Goal: Information Seeking & Learning: Learn about a topic

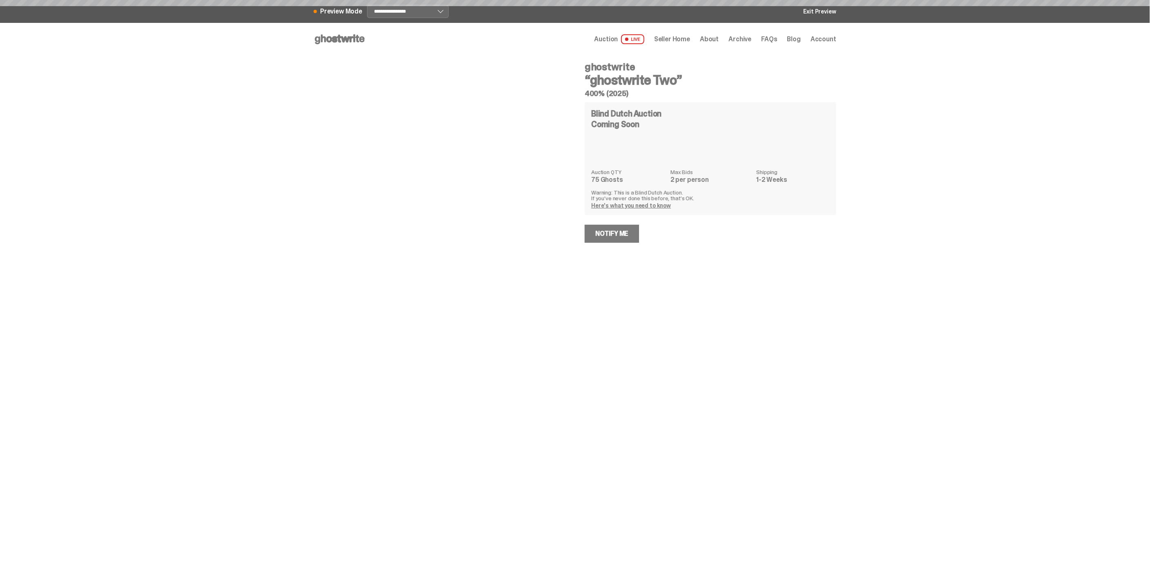
select select "********"
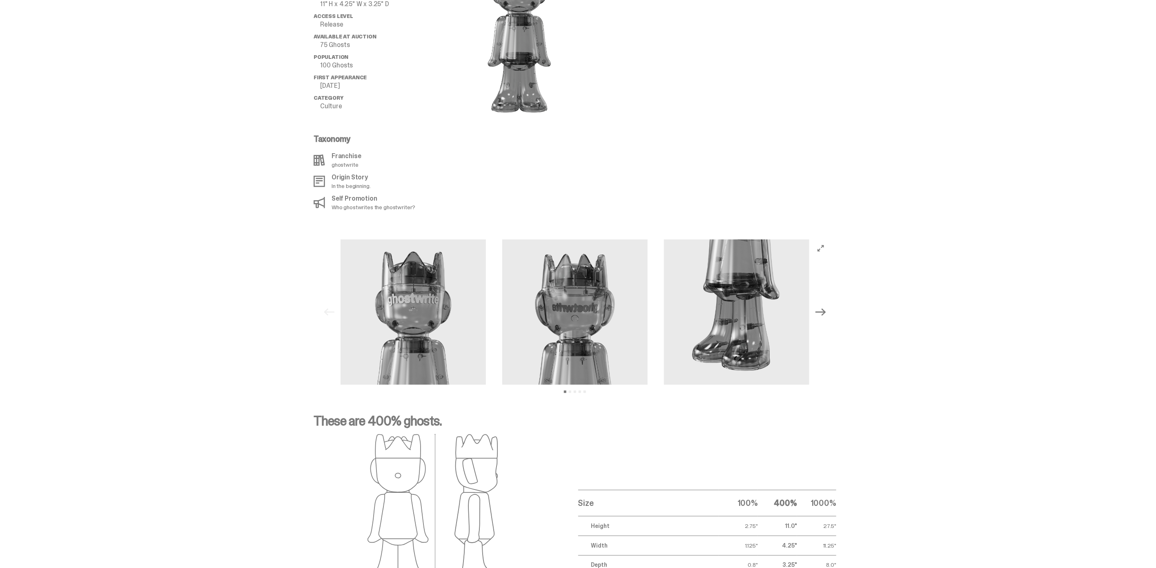
scroll to position [726, 0]
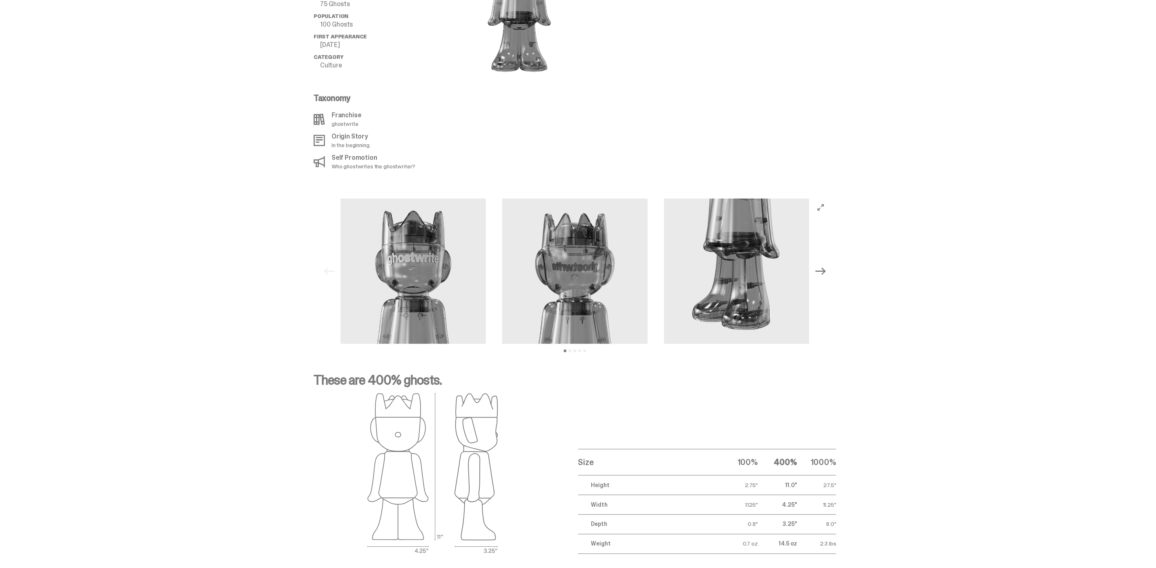
click at [825, 268] on icon "Next" at bounding box center [821, 271] width 11 height 7
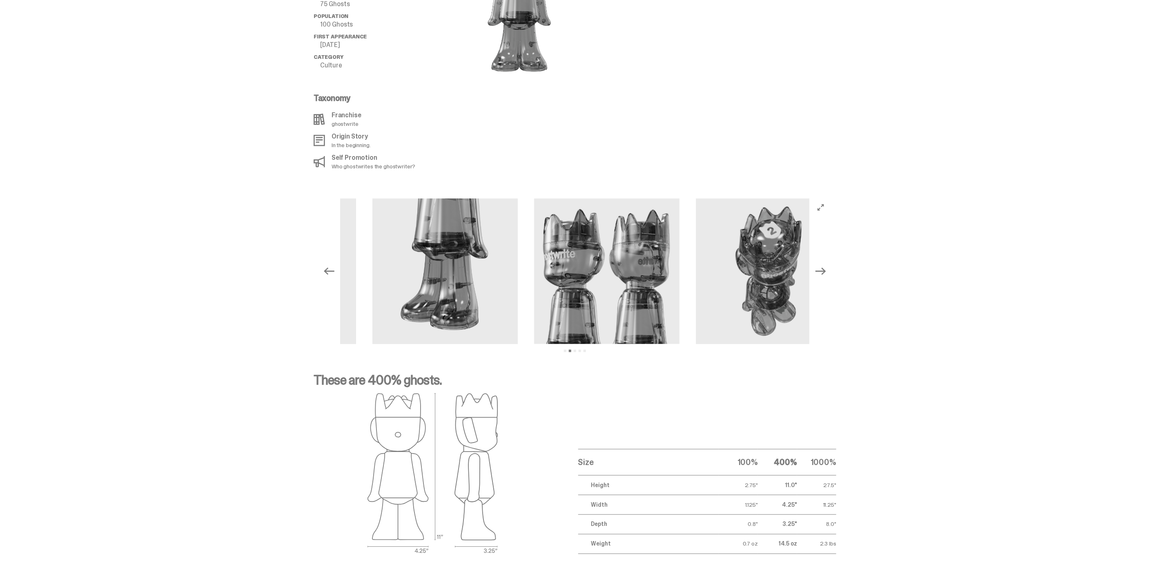
click at [825, 268] on icon "Next" at bounding box center [821, 271] width 11 height 7
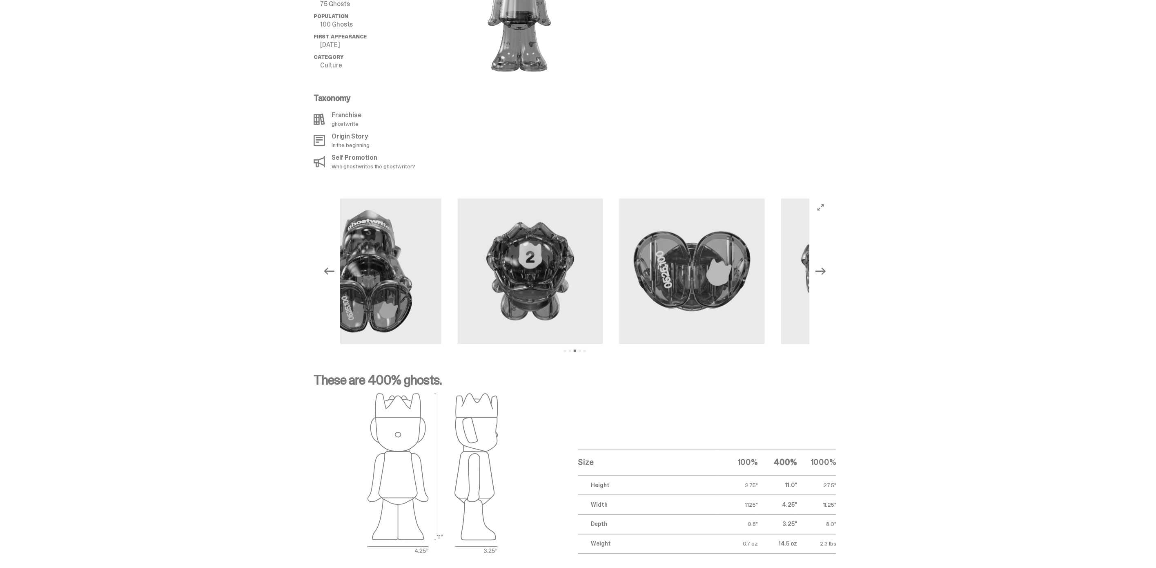
click at [825, 268] on icon "Next" at bounding box center [821, 271] width 11 height 7
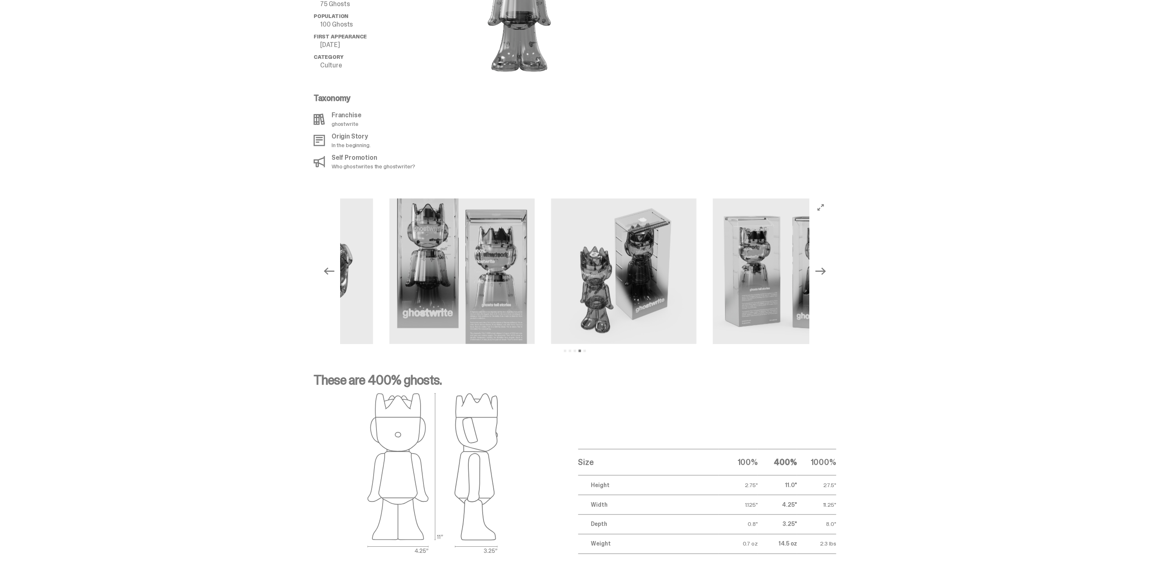
click at [825, 268] on icon "Next" at bounding box center [821, 271] width 11 height 7
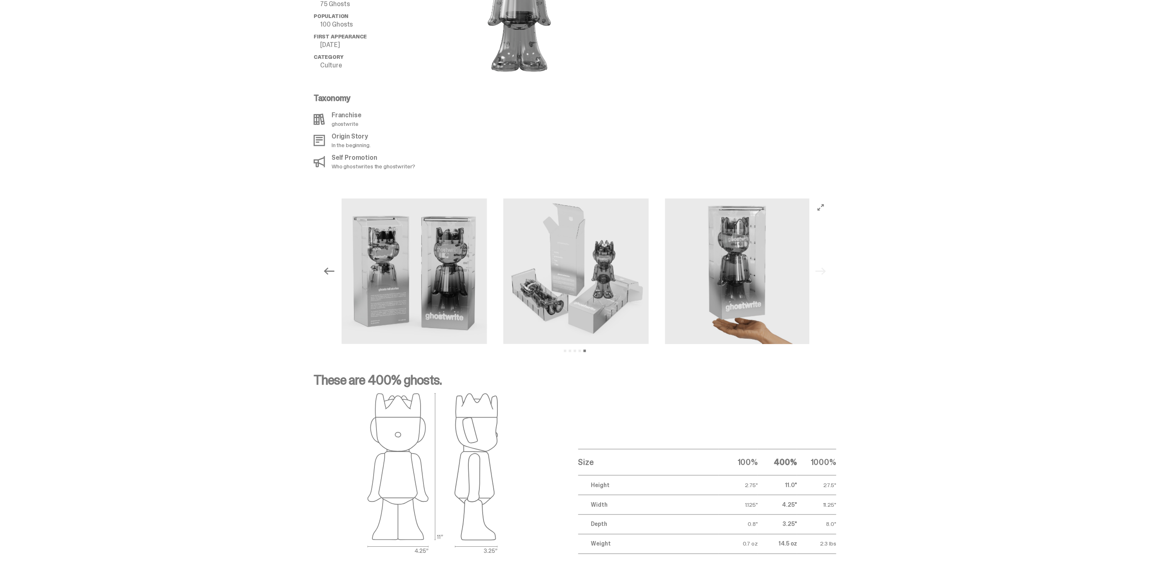
click at [825, 259] on div "Previous Next View slide 1 View slide 2 View slide 3 View slide 4 View slide 5" at bounding box center [575, 270] width 510 height 145
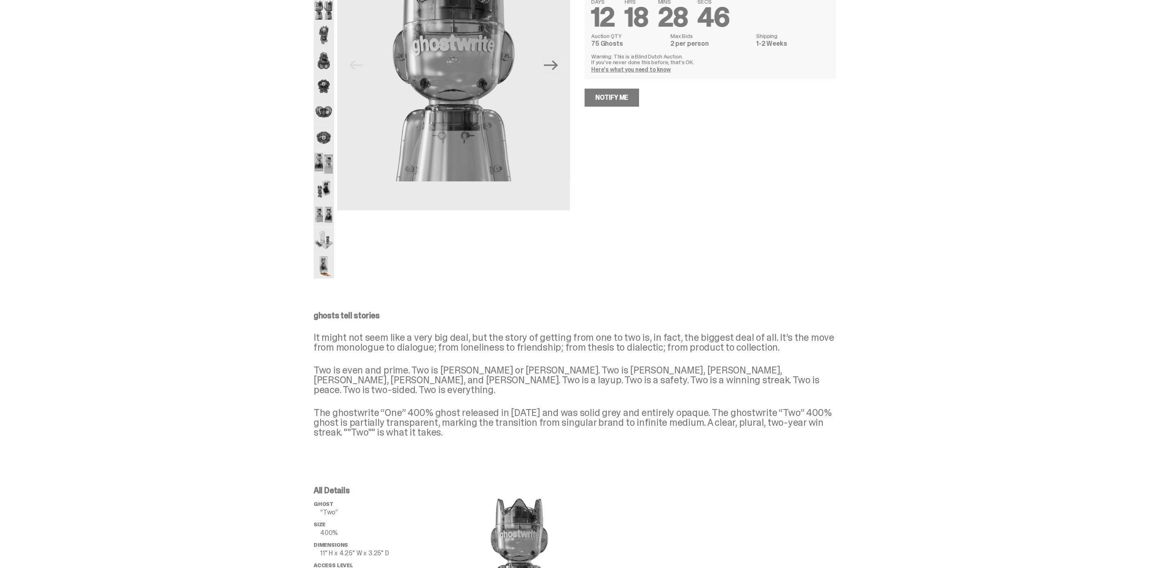
scroll to position [0, 0]
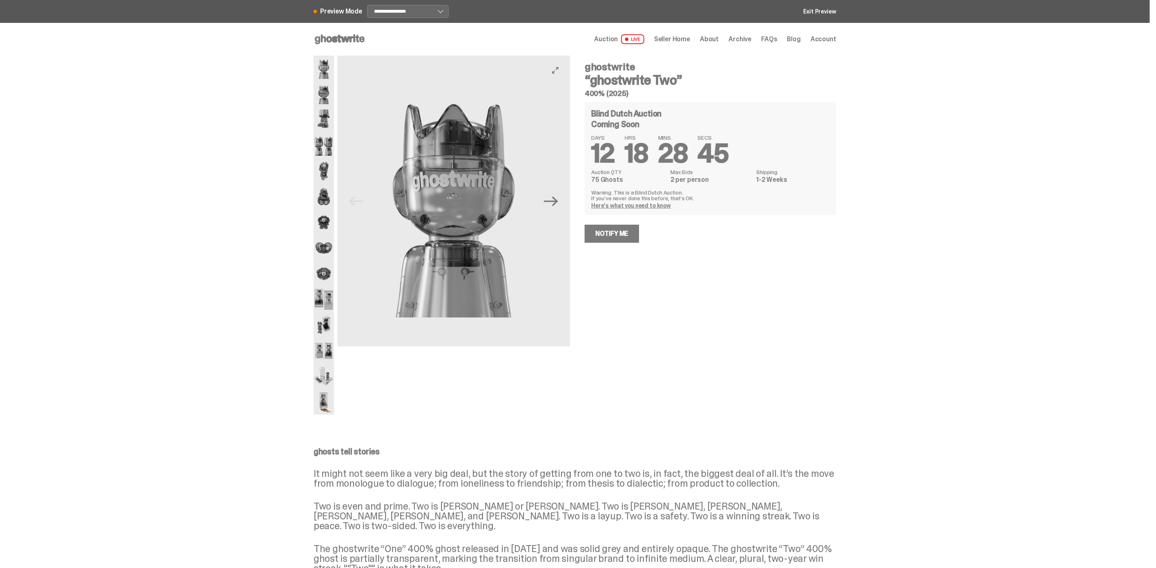
click at [327, 197] on img at bounding box center [324, 197] width 20 height 26
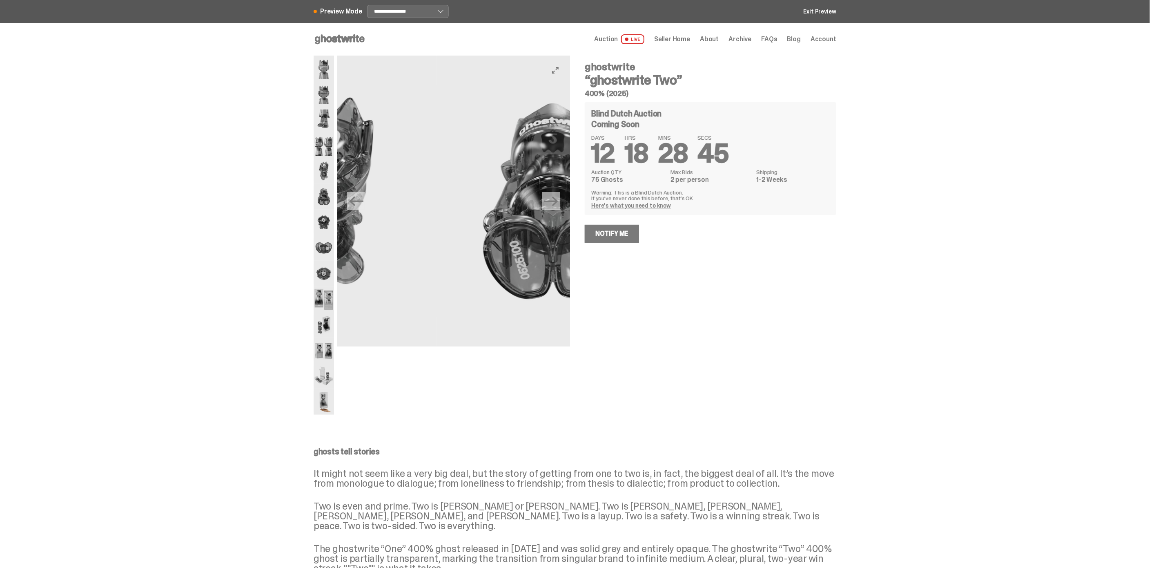
click at [324, 212] on img at bounding box center [324, 223] width 20 height 26
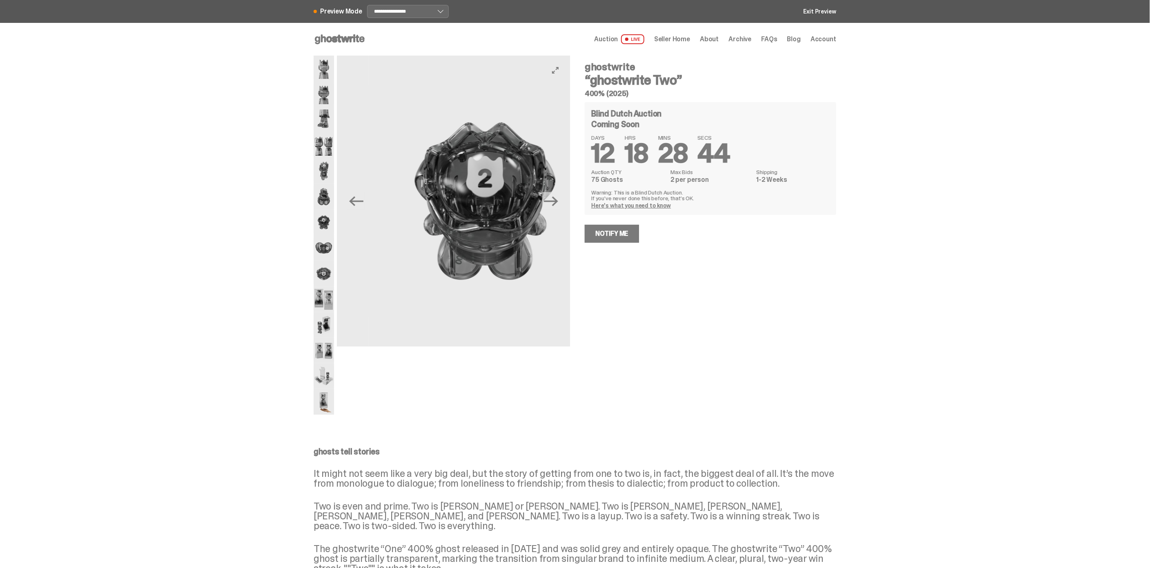
click at [324, 239] on img at bounding box center [324, 248] width 20 height 26
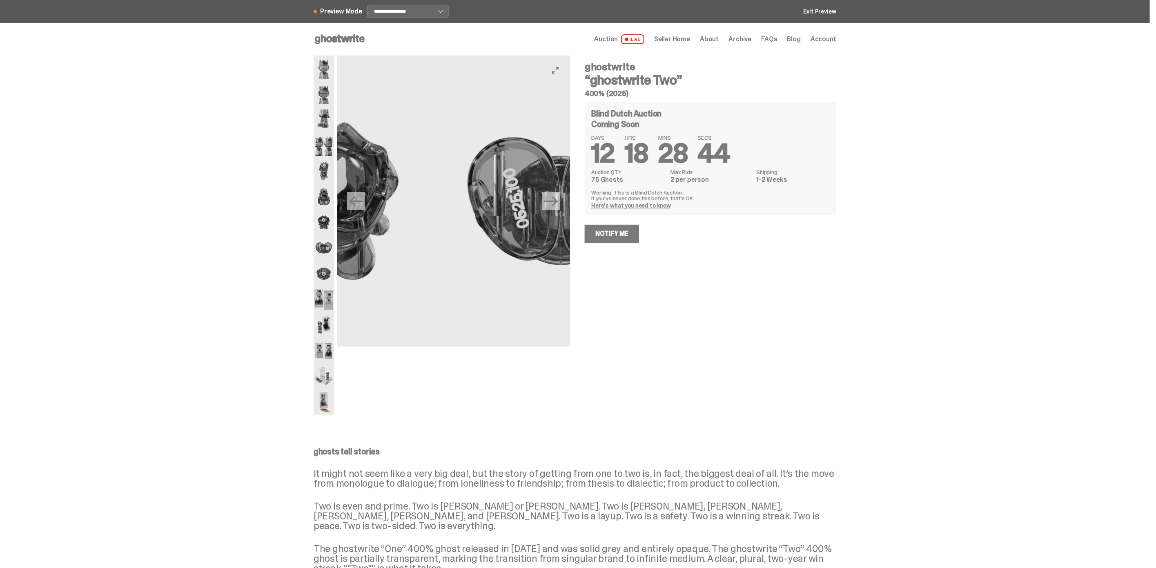
click at [329, 279] on img at bounding box center [324, 274] width 20 height 26
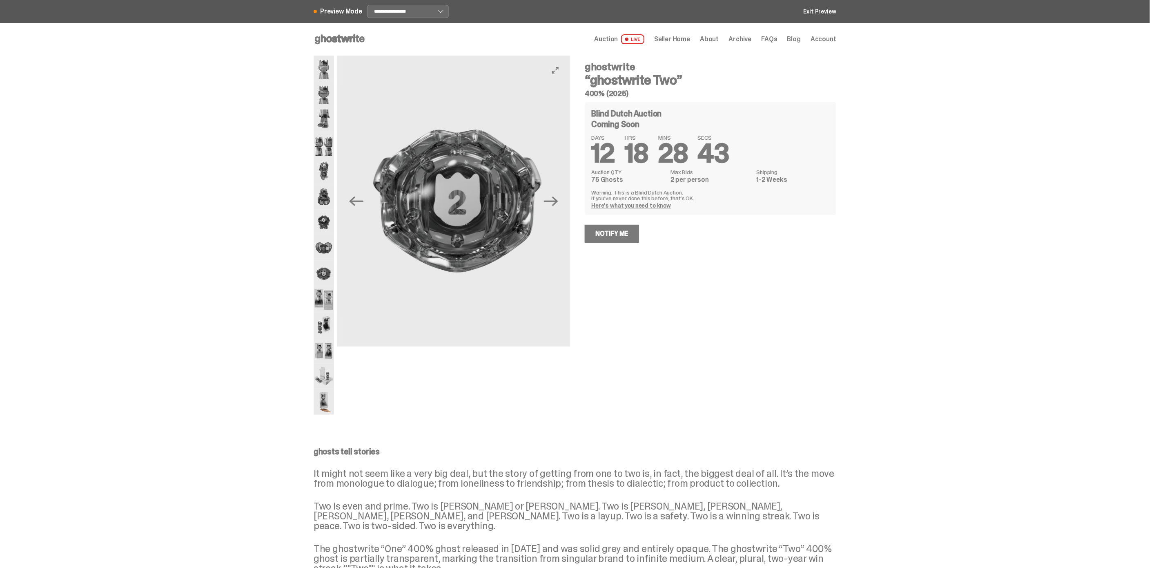
click at [324, 300] on img at bounding box center [324, 299] width 20 height 26
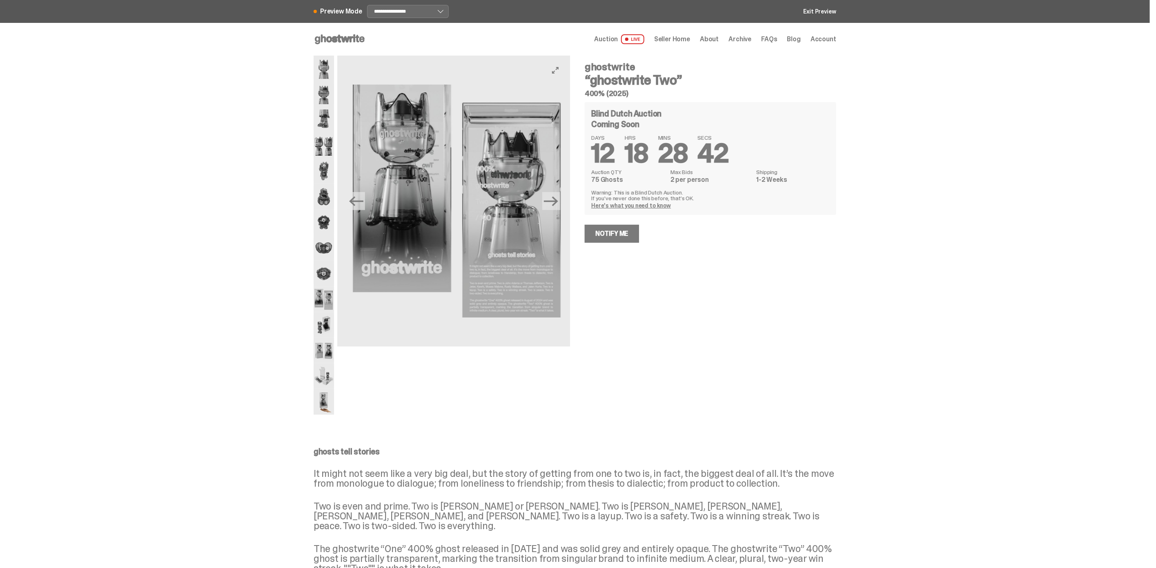
click at [328, 321] on img at bounding box center [324, 325] width 20 height 26
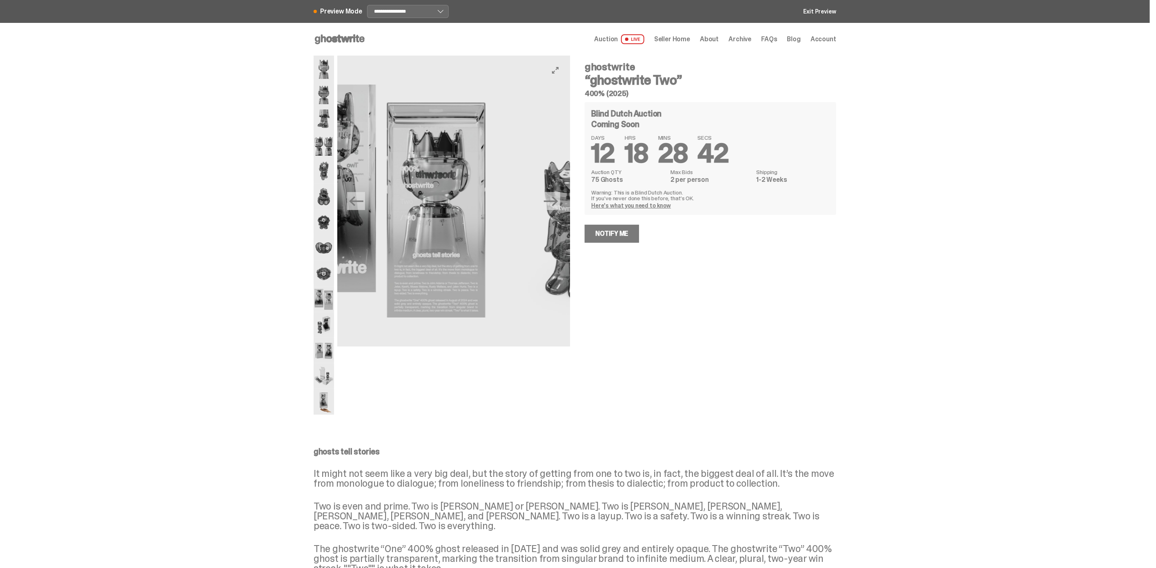
click at [329, 352] on img at bounding box center [324, 351] width 20 height 26
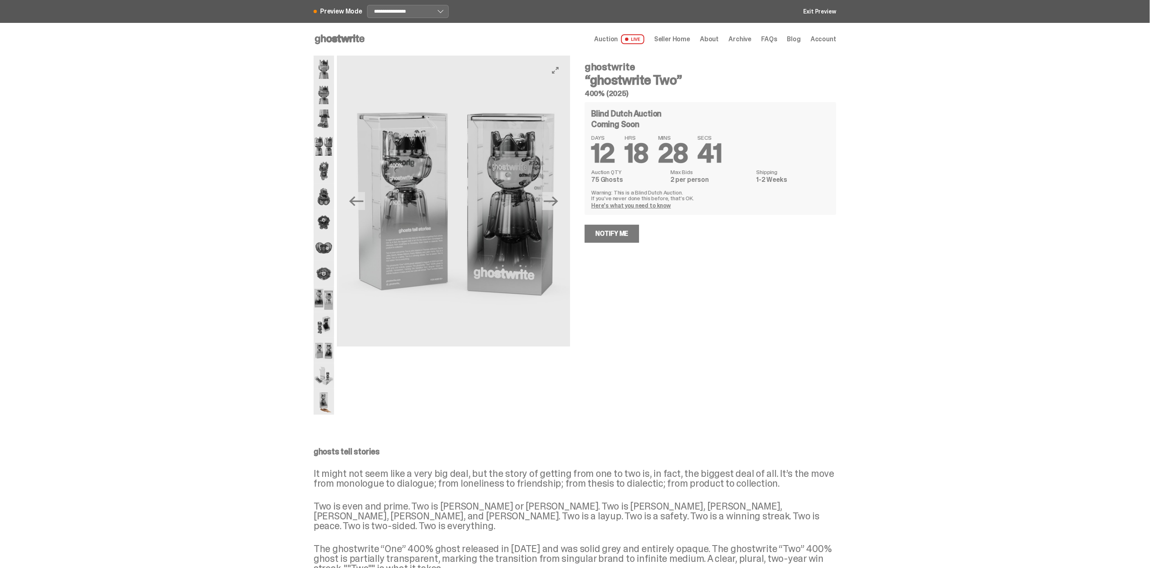
click at [337, 375] on div "Previous Next" at bounding box center [442, 235] width 256 height 359
click at [331, 350] on img at bounding box center [324, 351] width 20 height 26
click at [331, 372] on img at bounding box center [324, 376] width 20 height 26
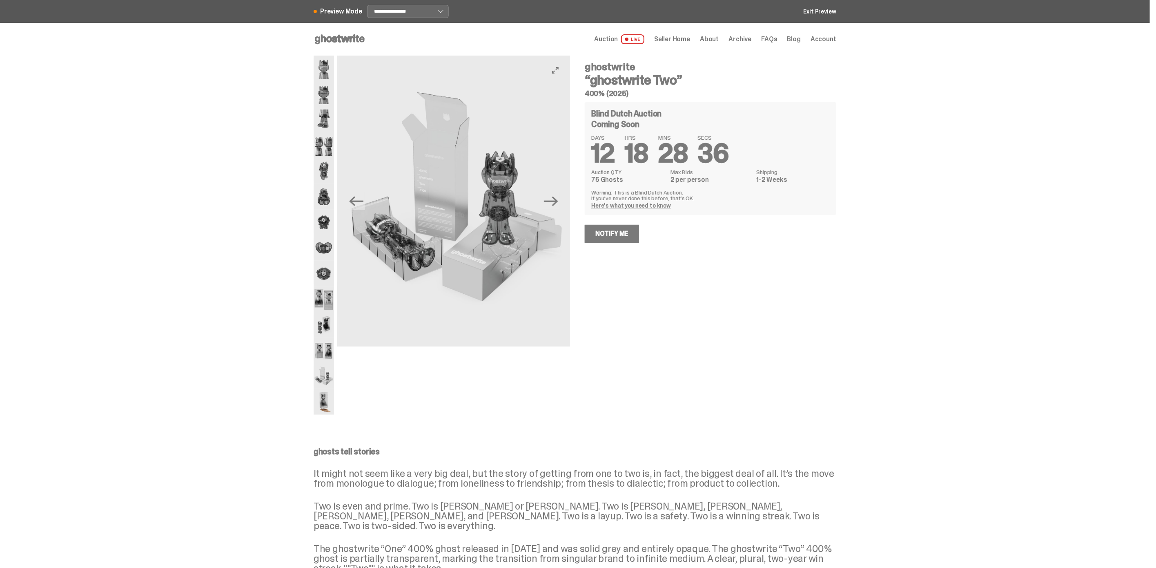
click at [334, 404] on img at bounding box center [324, 402] width 20 height 26
